Goal: Task Accomplishment & Management: Complete application form

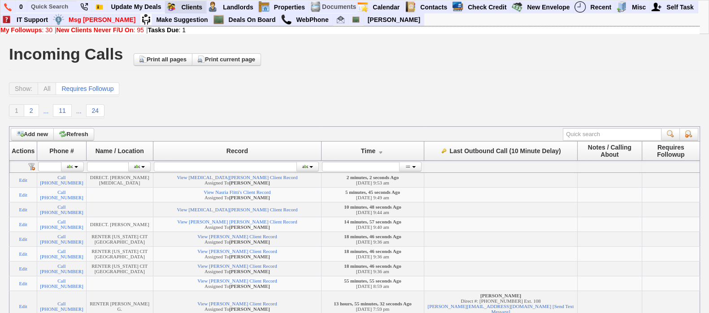
click at [0, 0] on blink "Requires Action By Me (30)" at bounding box center [0, 0] width 0 height 0
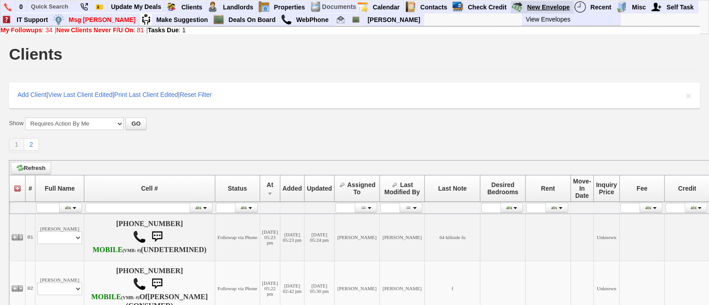
click at [532, 6] on link "New Envelope" at bounding box center [548, 7] width 50 height 12
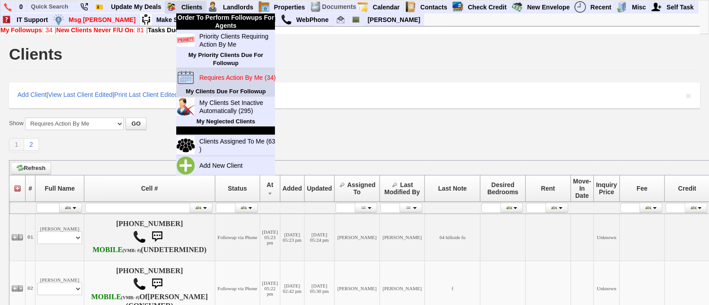
click at [238, 72] on link "Requires Action By Me (34)" at bounding box center [239, 78] width 86 height 12
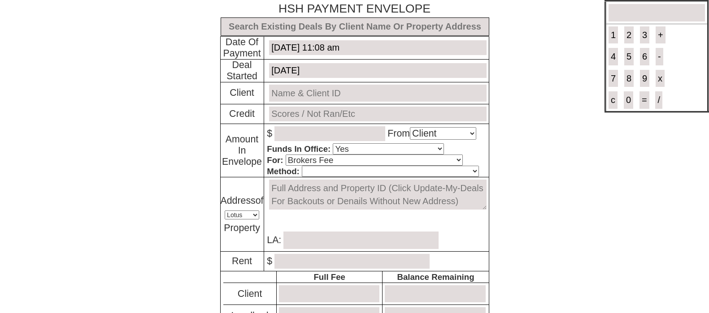
select select "Client"
select select "Yes"
select select "Brokers Fee"
select select "Lotus"
select select "Yes"
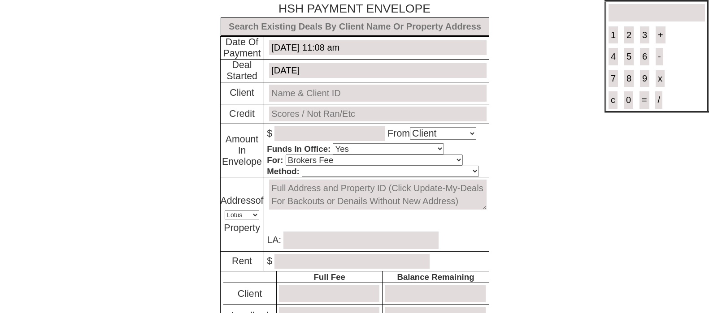
select select "No"
click at [361, 30] on input "text" at bounding box center [355, 26] width 269 height 18
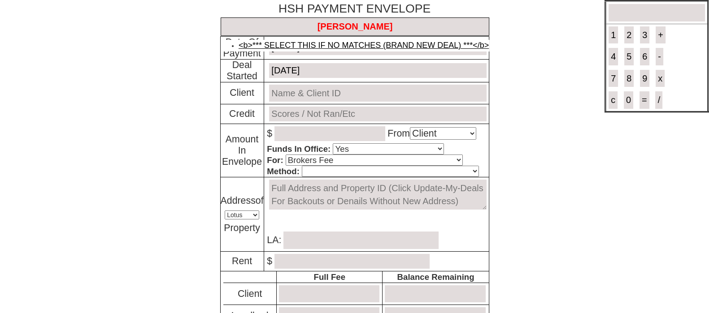
click at [361, 41] on link "<b>*** SELECT THIS IF NO MATCHES (BRAND NEW DEAL) ***</b>" at bounding box center [364, 45] width 250 height 9
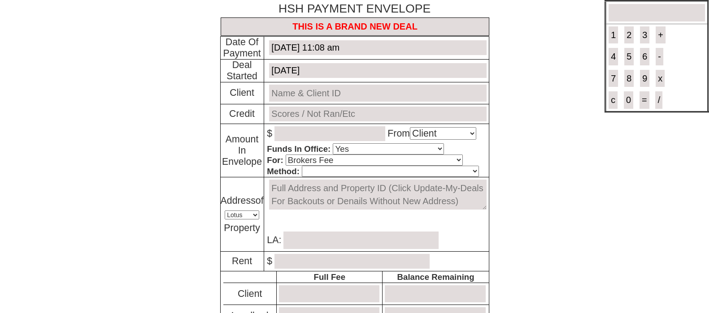
type input "THIS IS A BRAND NEW DEAL"
click at [332, 100] on input "e" at bounding box center [377, 93] width 217 height 17
click at [350, 105] on link "Evans Owusu and Afanawoe Dente # 167766" at bounding box center [377, 109] width 187 height 9
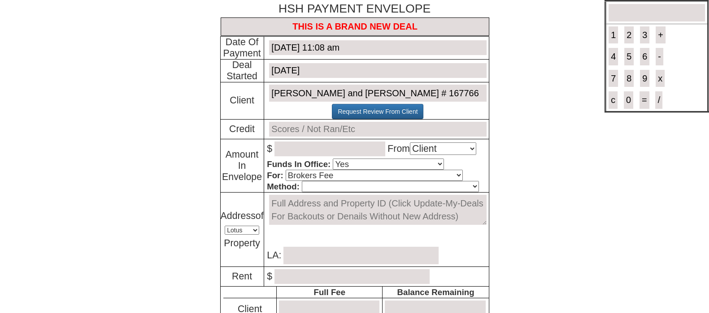
type input "Evans Owusu and Afanawoe Dente # 167766"
click at [307, 147] on input "number" at bounding box center [329, 149] width 111 height 15
type input "600.00"
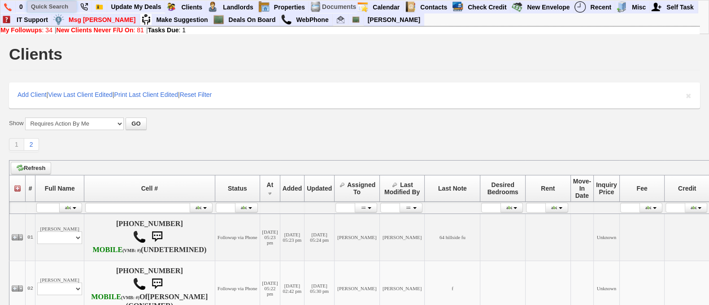
click at [56, 12] on input "text" at bounding box center [51, 6] width 49 height 11
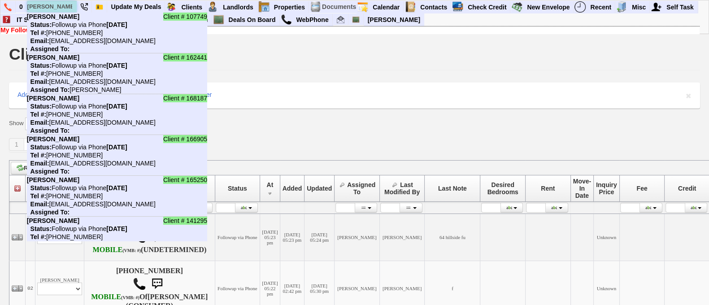
click at [69, 11] on input "katherine" at bounding box center [51, 6] width 49 height 11
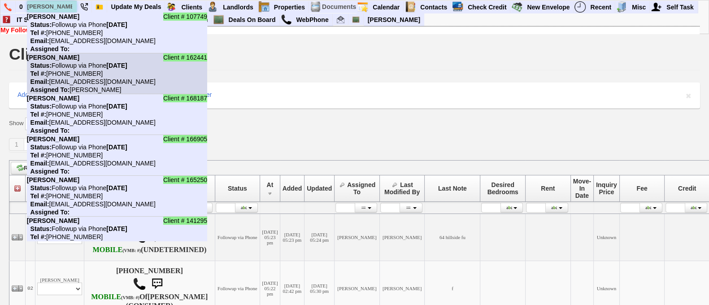
type input "katherine"
click at [126, 86] on li "Client # 162441 Katherine Esposito Status: Followup via Phone Saturday, October…" at bounding box center [117, 73] width 180 height 41
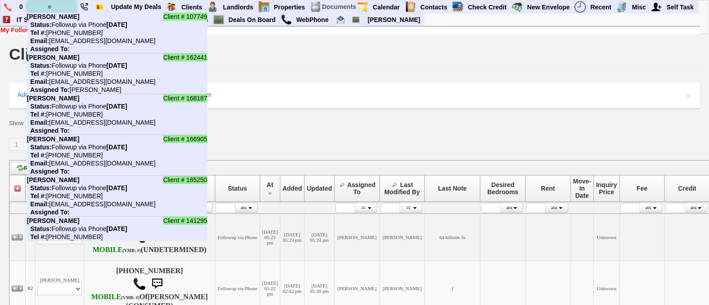
click at [67, 2] on input "e" at bounding box center [51, 6] width 49 height 11
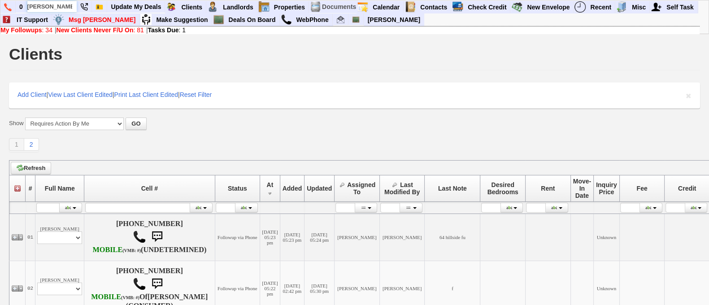
click at [59, 4] on input "evans" at bounding box center [51, 6] width 49 height 11
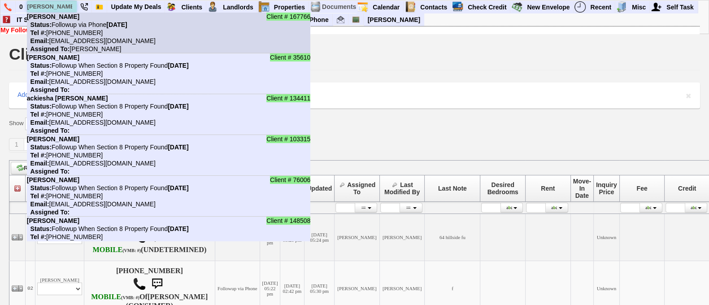
type input "evans"
click at [75, 26] on nobr "Status: Followup via Phone Saturday, October 4th, 2025" at bounding box center [77, 24] width 100 height 7
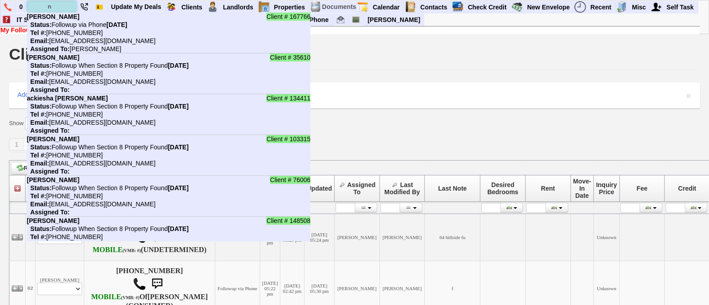
click at [58, 8] on input "n" at bounding box center [51, 6] width 49 height 11
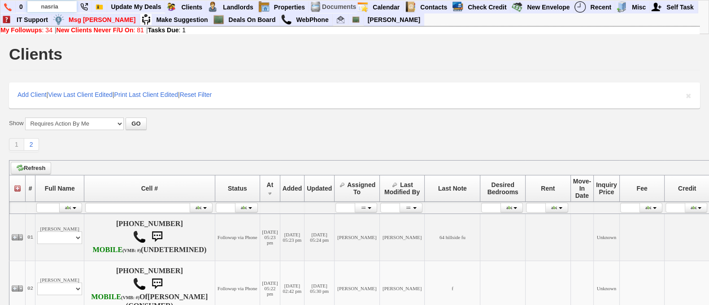
type input "nasria"
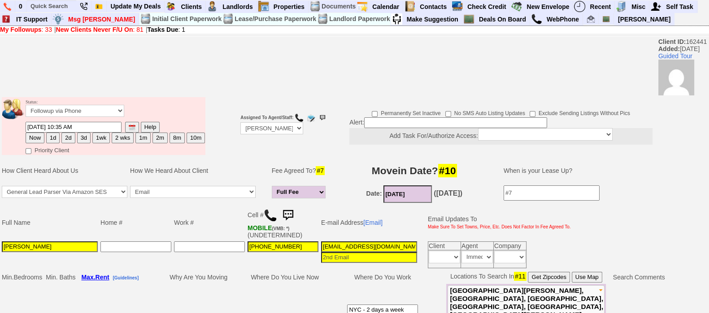
click at [285, 215] on img at bounding box center [288, 216] width 18 height 18
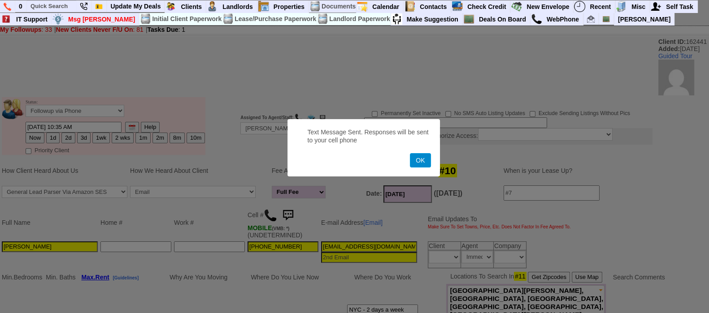
click at [415, 155] on button "OK" at bounding box center [420, 160] width 21 height 14
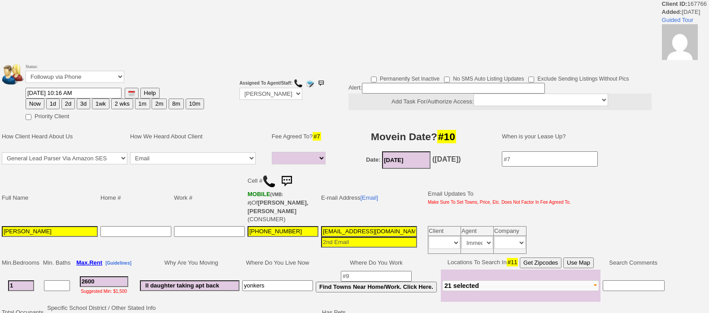
select select
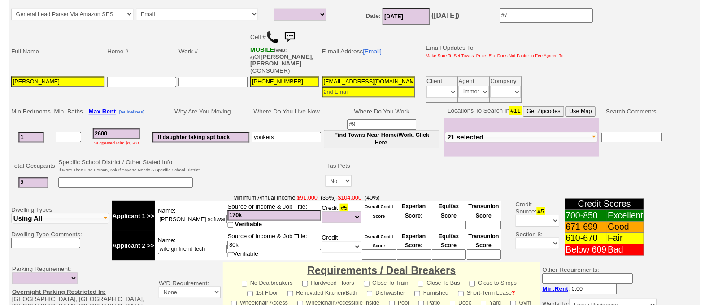
scroll to position [210, 0]
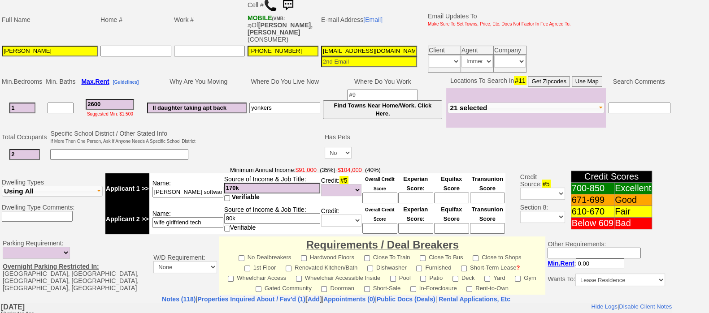
click at [363, 46] on input "[EMAIL_ADDRESS][DOMAIN_NAME]" at bounding box center [369, 51] width 96 height 11
click at [80, 46] on input "Evans Owusu" at bounding box center [50, 51] width 96 height 11
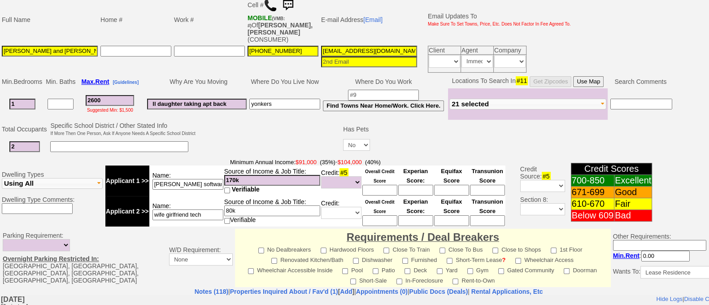
scroll to position [0, 0]
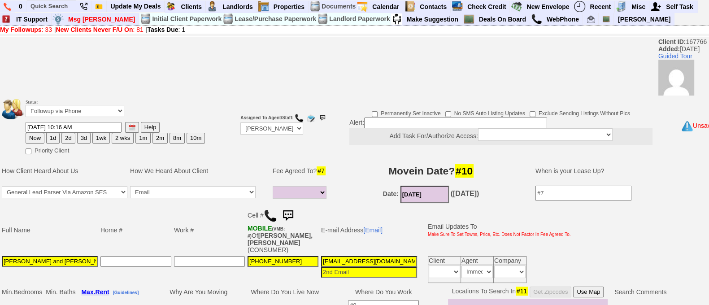
type input "[PERSON_NAME] and [PERSON_NAME]"
click at [85, 135] on button "3d" at bounding box center [83, 138] width 13 height 11
type input "10/07/2025 11:09 AM"
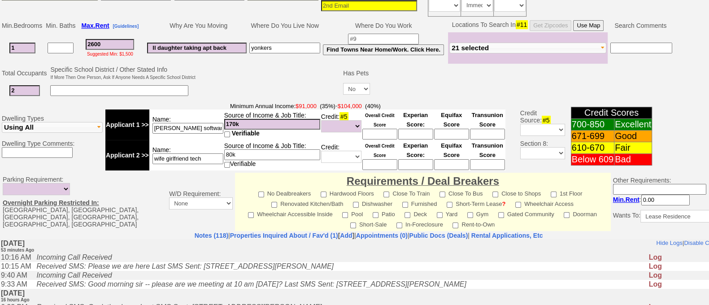
scroll to position [408, 0]
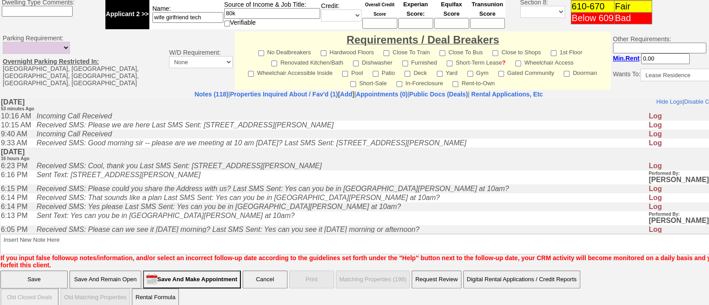
click at [123, 270] on input "Save And Remain Open" at bounding box center [106, 279] width 72 height 18
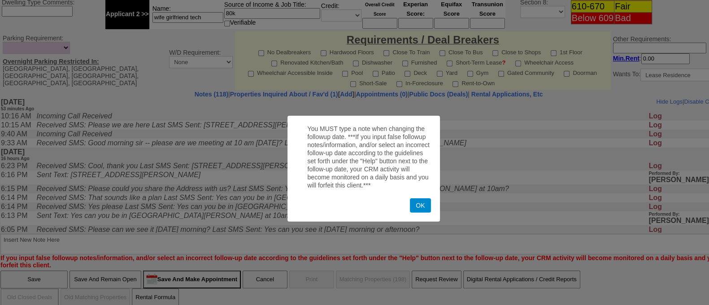
click at [419, 210] on button "OK" at bounding box center [420, 205] width 21 height 14
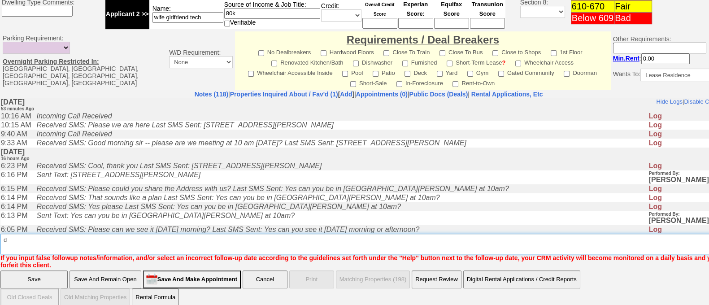
click at [385, 238] on textarea "Insert New Note Here" at bounding box center [371, 244] width 743 height 21
type textarea "deposit for cooper fu"
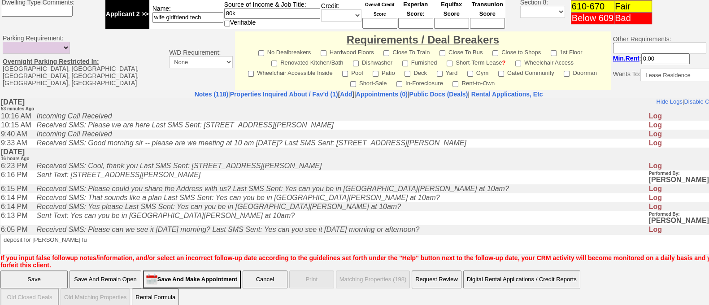
click input "Save And Remain Open" at bounding box center [106, 279] width 72 height 18
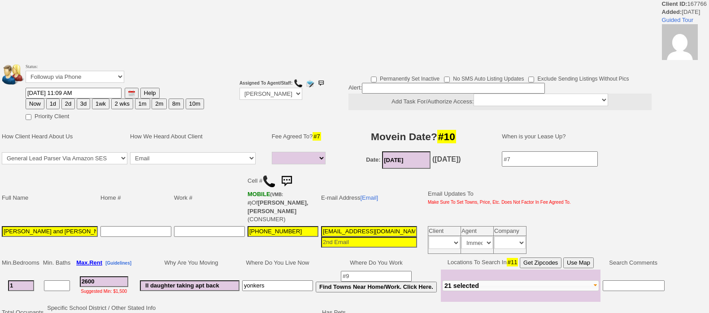
select select
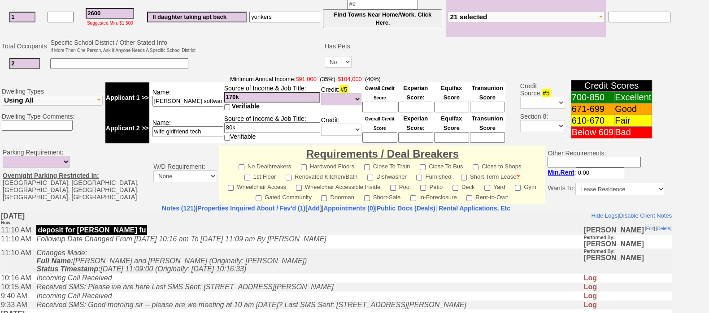
scroll to position [403, 0]
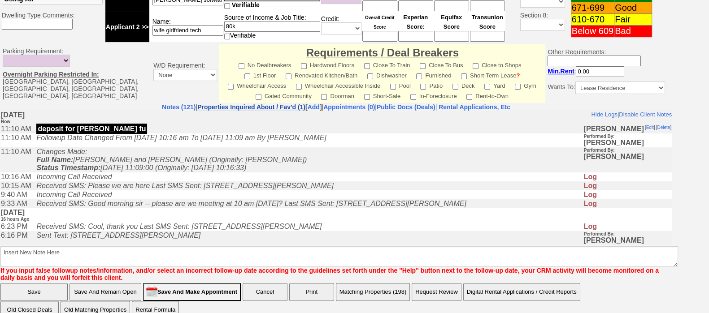
click at [273, 104] on link "Properties Inquired About / Fav'd (1)" at bounding box center [251, 107] width 108 height 7
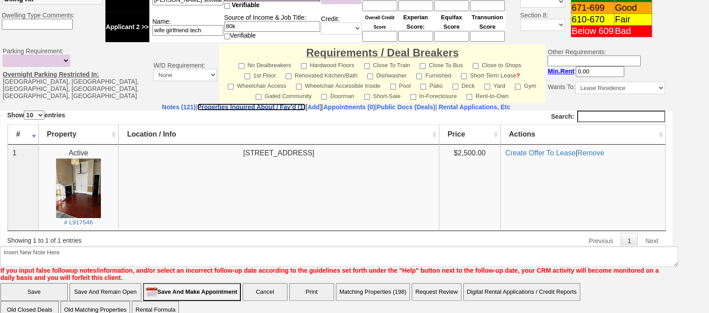
scroll to position [0, 0]
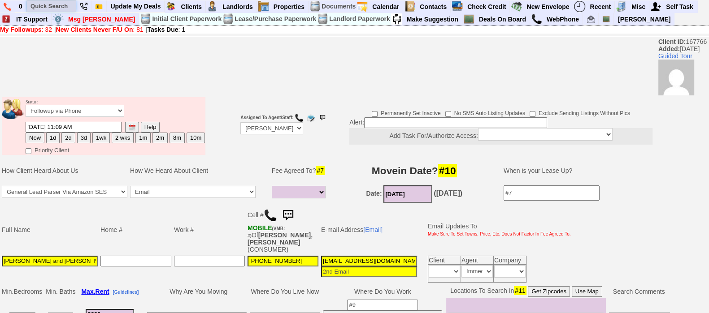
click at [49, 4] on input "text" at bounding box center [51, 5] width 49 height 11
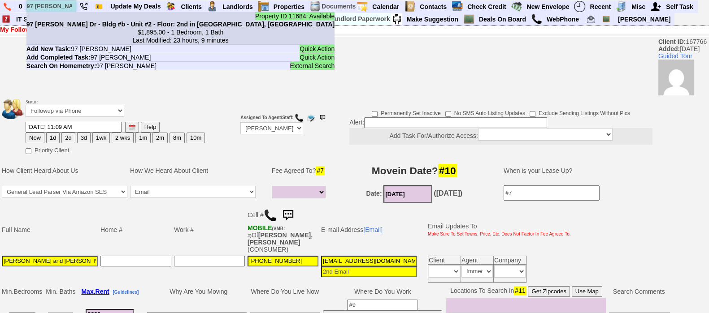
type input "97 cooper"
click at [83, 27] on b "97 [PERSON_NAME] Dr - Bldg #b - Unit #2 - Floor: 2nd in [GEOGRAPHIC_DATA], [GEO…" at bounding box center [180, 24] width 308 height 7
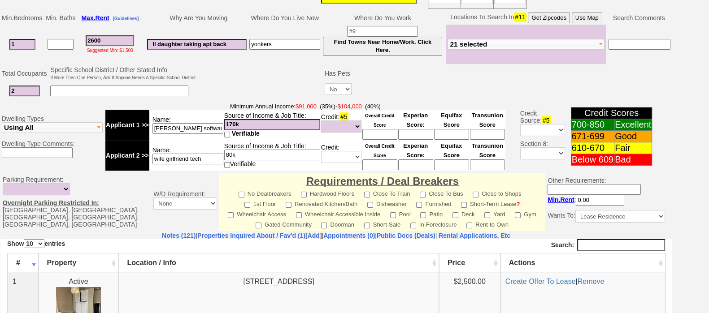
scroll to position [358, 0]
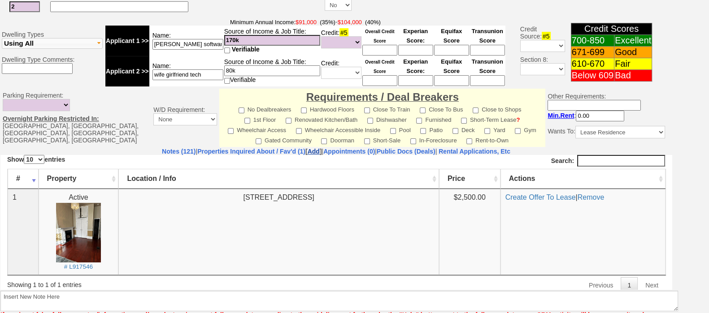
click at [308, 148] on link "Add" at bounding box center [314, 151] width 12 height 7
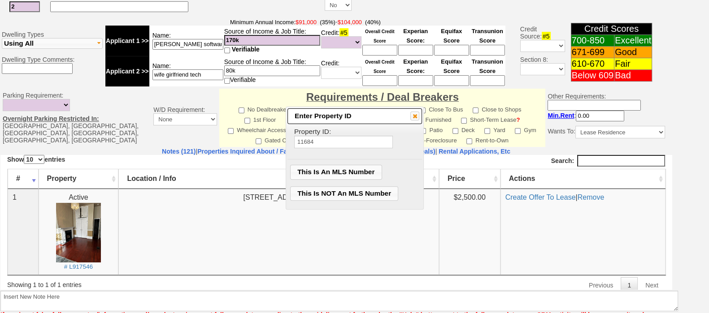
type input "11684"
click at [360, 171] on span "This Is An MLS Number" at bounding box center [336, 171] width 91 height 13
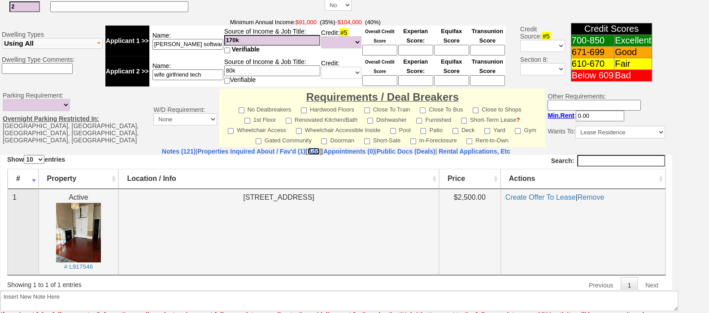
scroll to position [0, 0]
click at [308, 148] on link "Add" at bounding box center [314, 151] width 12 height 7
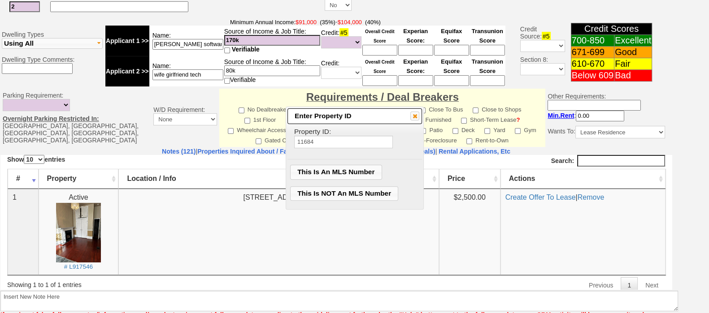
type input "11684"
click at [335, 187] on span "This Is NOT An MLS Number" at bounding box center [345, 193] width 108 height 13
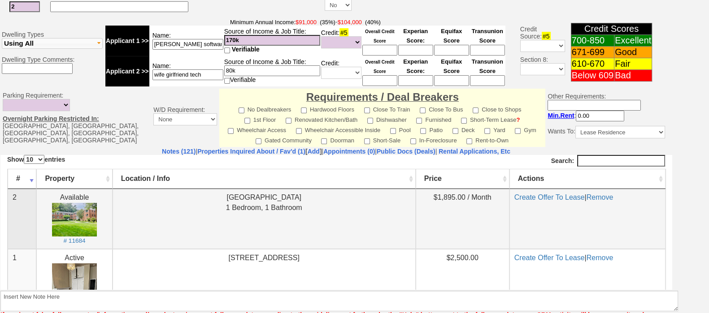
click at [535, 192] on td "Create Offer To Lease | Remove" at bounding box center [587, 219] width 156 height 60
click at [550, 204] on td "Create Offer To Lease | Remove" at bounding box center [587, 219] width 156 height 60
click at [542, 197] on link "Create Offer To Lease" at bounding box center [549, 197] width 70 height 8
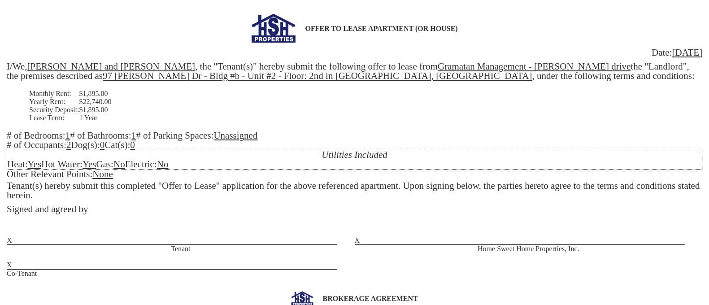
scroll to position [267, 0]
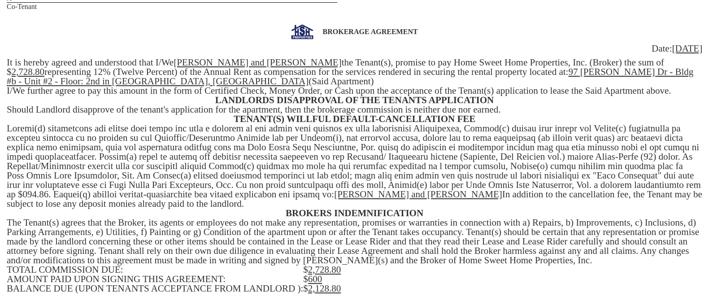
click at [45, 66] on u "2,728.80" at bounding box center [28, 71] width 33 height 11
